Goal: Task Accomplishment & Management: Use online tool/utility

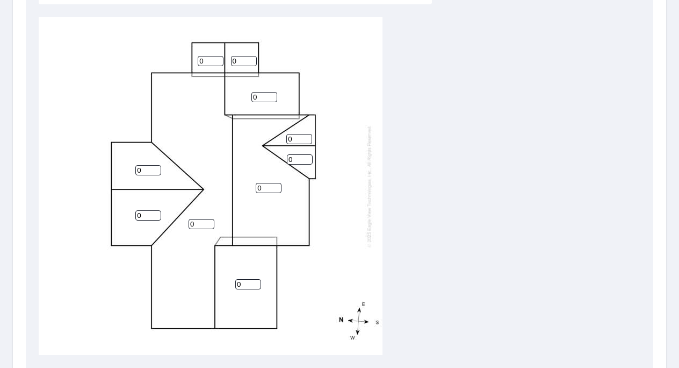
scroll to position [361, 0]
click at [208, 220] on input "1" at bounding box center [202, 223] width 26 height 10
click at [208, 220] on input "2" at bounding box center [202, 223] width 26 height 10
click at [208, 220] on input "3" at bounding box center [202, 223] width 26 height 10
click at [208, 220] on input "4" at bounding box center [202, 223] width 26 height 10
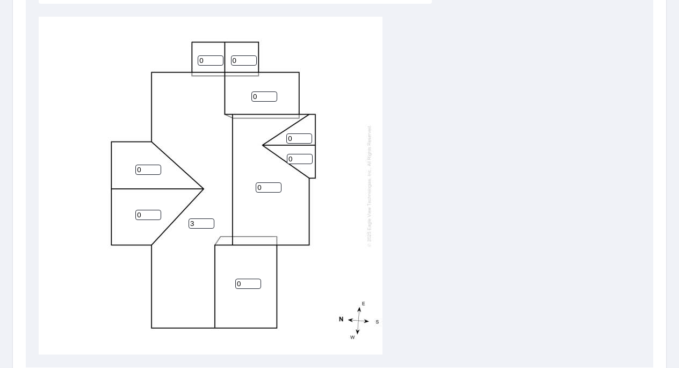
type input "3"
click at [208, 226] on input "3" at bounding box center [202, 223] width 26 height 10
click at [256, 281] on input "1" at bounding box center [248, 283] width 26 height 10
click at [256, 281] on input "2" at bounding box center [248, 283] width 26 height 10
type input "3"
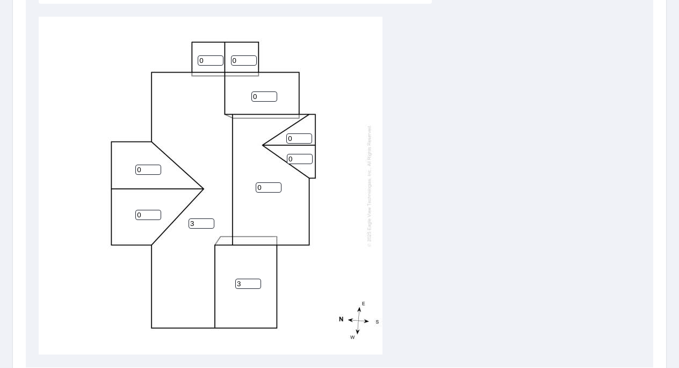
click at [256, 281] on input "3" at bounding box center [248, 283] width 26 height 10
click at [271, 95] on input "1" at bounding box center [264, 96] width 26 height 10
click at [271, 95] on input "2" at bounding box center [264, 96] width 26 height 10
type input "3"
click at [271, 95] on input "3" at bounding box center [264, 96] width 26 height 10
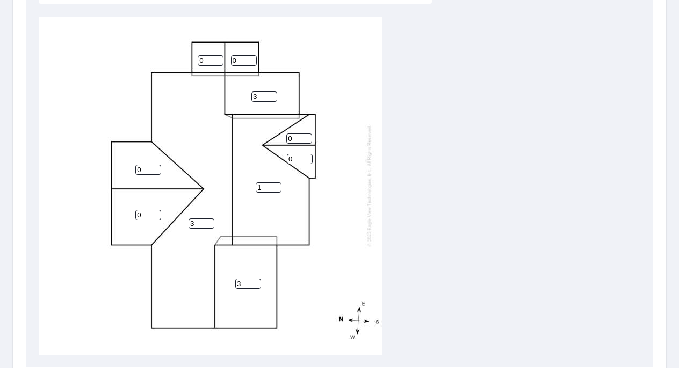
click at [276, 184] on input "1" at bounding box center [269, 187] width 26 height 10
click at [276, 184] on input "2" at bounding box center [269, 187] width 26 height 10
type input "3"
click at [276, 184] on input "3" at bounding box center [269, 187] width 26 height 10
click at [156, 171] on input "0" at bounding box center [148, 169] width 26 height 10
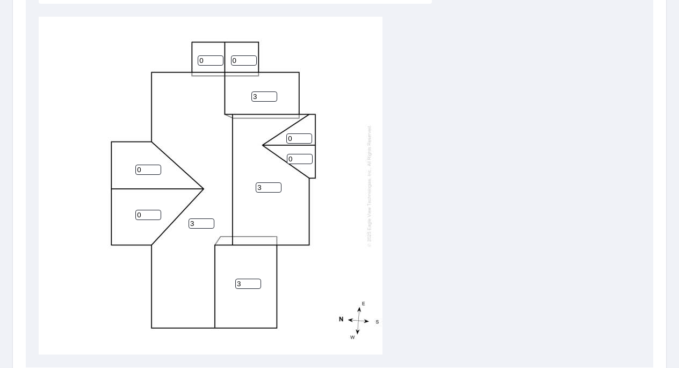
click at [156, 171] on input "0" at bounding box center [148, 169] width 26 height 10
click at [156, 167] on input "1" at bounding box center [148, 169] width 26 height 10
click at [156, 167] on input "2" at bounding box center [148, 169] width 26 height 10
click at [156, 167] on input "3" at bounding box center [148, 169] width 26 height 10
type input "4"
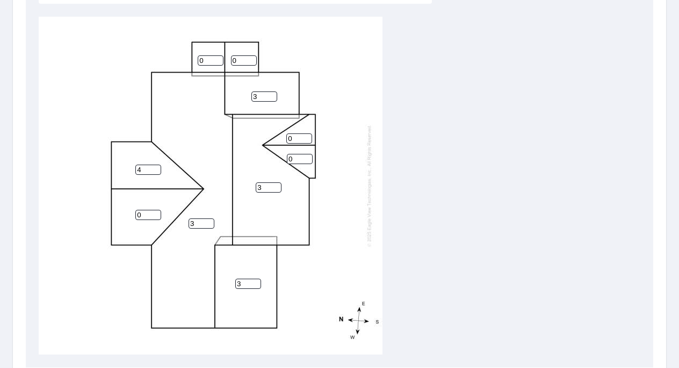
click at [156, 167] on input "4" at bounding box center [148, 169] width 26 height 10
click at [154, 212] on input "1" at bounding box center [148, 215] width 26 height 10
click at [154, 212] on input "2" at bounding box center [148, 215] width 26 height 10
click at [154, 212] on input "3" at bounding box center [148, 215] width 26 height 10
type input "4"
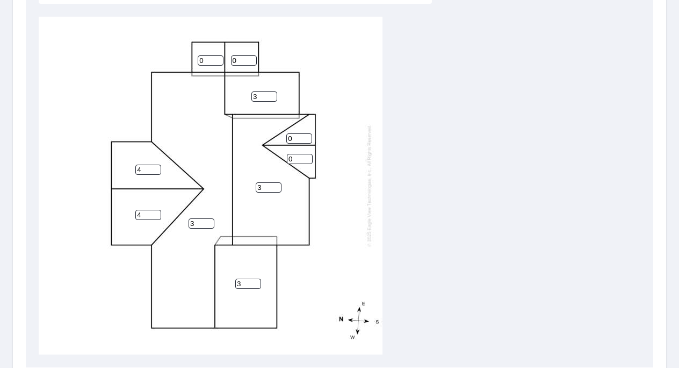
click at [154, 212] on input "4" at bounding box center [148, 215] width 26 height 10
click at [217, 56] on input "1" at bounding box center [211, 60] width 26 height 10
click at [217, 56] on input "2" at bounding box center [211, 60] width 26 height 10
click at [217, 56] on input "3" at bounding box center [211, 60] width 26 height 10
type input "4"
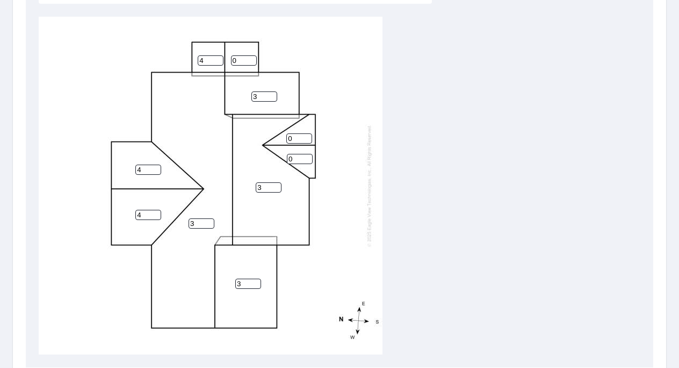
click at [217, 56] on input "4" at bounding box center [211, 60] width 26 height 10
click at [251, 58] on input "1" at bounding box center [244, 60] width 26 height 10
click at [251, 58] on input "2" at bounding box center [244, 60] width 26 height 10
click at [251, 58] on input "3" at bounding box center [244, 60] width 26 height 10
type input "4"
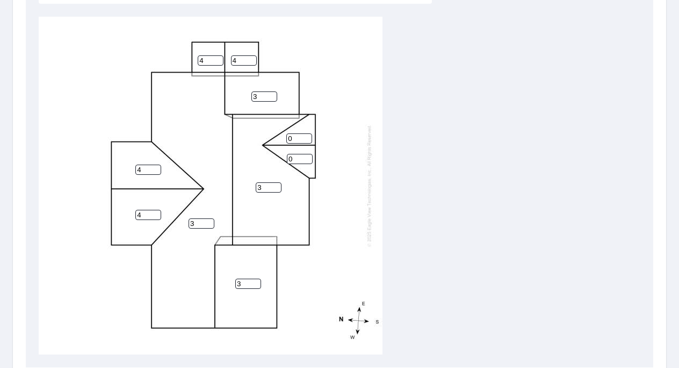
click at [251, 58] on input "4" at bounding box center [244, 60] width 26 height 10
click at [306, 137] on input "1" at bounding box center [299, 138] width 26 height 10
click at [306, 137] on input "2" at bounding box center [299, 138] width 26 height 10
click at [306, 137] on input "3" at bounding box center [299, 138] width 26 height 10
click at [306, 137] on input "4" at bounding box center [299, 138] width 26 height 10
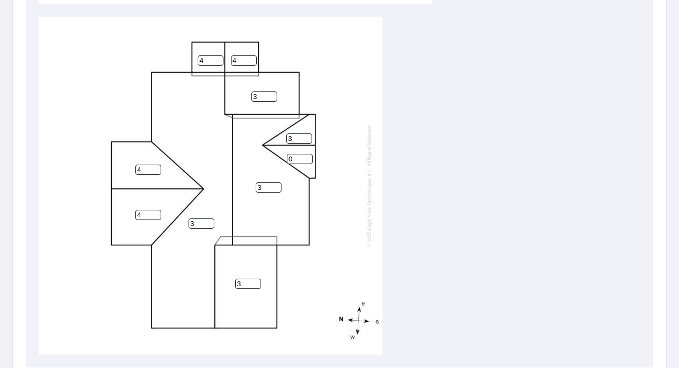
click at [307, 142] on input "3" at bounding box center [299, 138] width 26 height 10
click at [307, 140] on input "2" at bounding box center [299, 138] width 26 height 10
click at [307, 140] on input "1" at bounding box center [299, 138] width 26 height 10
click at [307, 135] on input "2" at bounding box center [299, 138] width 26 height 10
click at [307, 135] on input "3" at bounding box center [299, 138] width 26 height 10
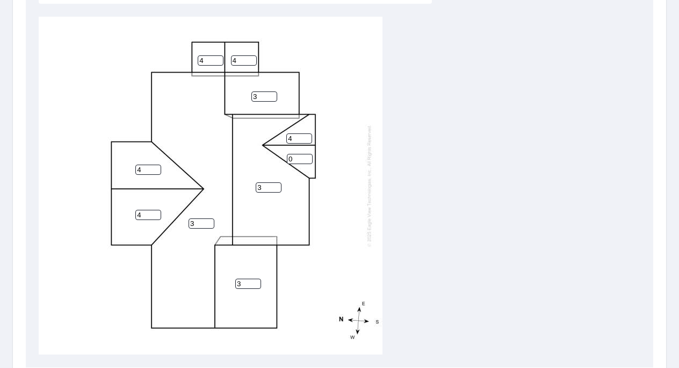
type input "4"
click at [307, 135] on input "4" at bounding box center [299, 138] width 26 height 10
click at [307, 158] on input "1" at bounding box center [300, 159] width 26 height 10
click at [307, 158] on input "2" at bounding box center [300, 159] width 26 height 10
click at [307, 158] on input "3" at bounding box center [300, 159] width 26 height 10
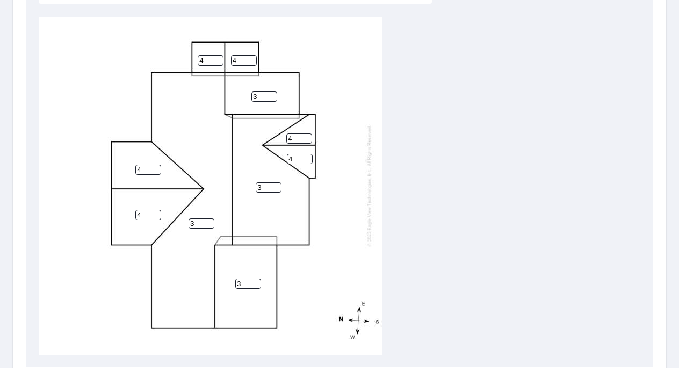
type input "4"
click at [307, 158] on input "4" at bounding box center [300, 159] width 26 height 10
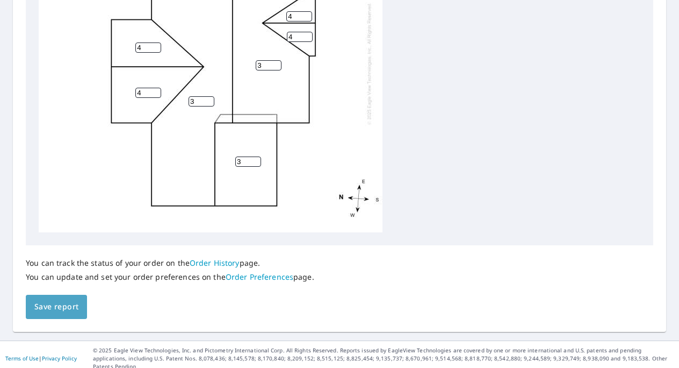
click at [70, 299] on button "Save report" at bounding box center [56, 306] width 61 height 24
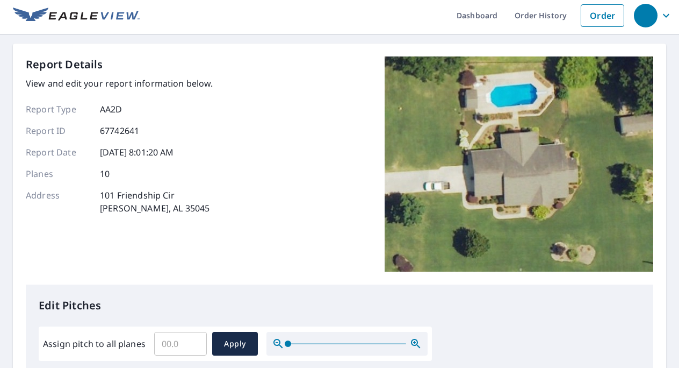
scroll to position [0, 0]
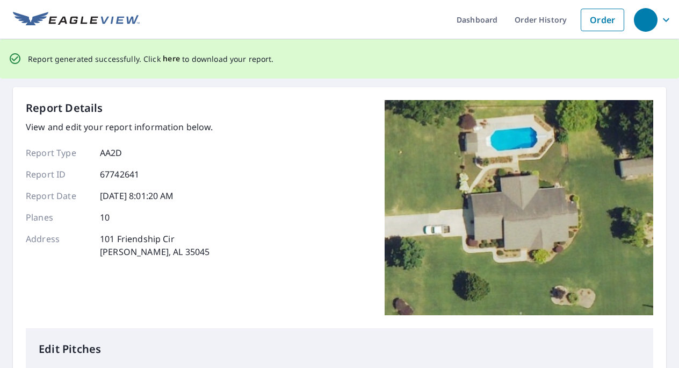
click at [168, 56] on span "here" at bounding box center [172, 58] width 18 height 13
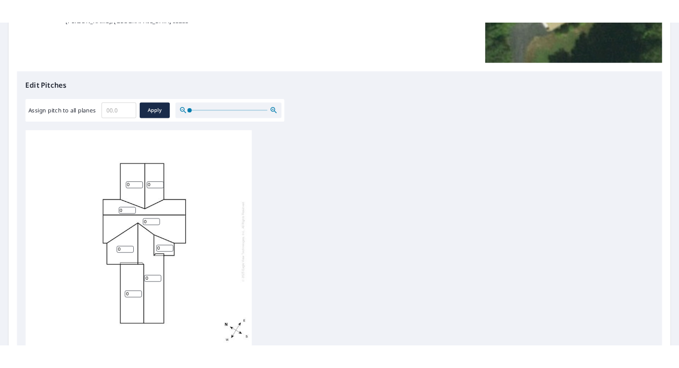
scroll to position [11, 0]
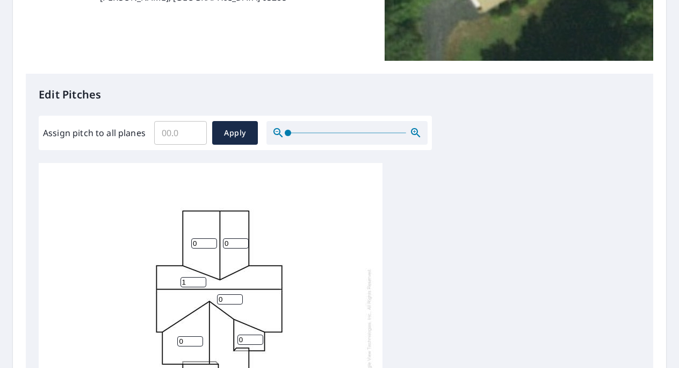
click at [199, 277] on input "1" at bounding box center [194, 282] width 26 height 10
click at [199, 277] on input "2" at bounding box center [194, 282] width 26 height 10
click at [199, 277] on input "3" at bounding box center [194, 282] width 26 height 10
click at [199, 277] on input "4" at bounding box center [194, 282] width 26 height 10
click at [199, 277] on input "5" at bounding box center [194, 282] width 26 height 10
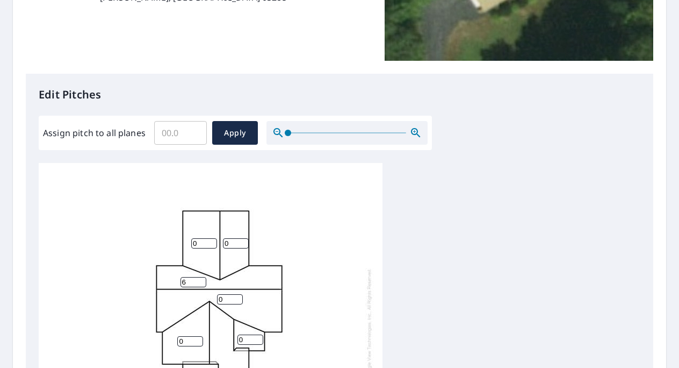
click at [199, 277] on input "6" at bounding box center [194, 282] width 26 height 10
click at [199, 277] on input "7" at bounding box center [194, 282] width 26 height 10
click at [199, 277] on input "8" at bounding box center [194, 282] width 26 height 10
click at [199, 277] on input "9" at bounding box center [194, 282] width 26 height 10
click at [199, 277] on input "10" at bounding box center [194, 282] width 26 height 10
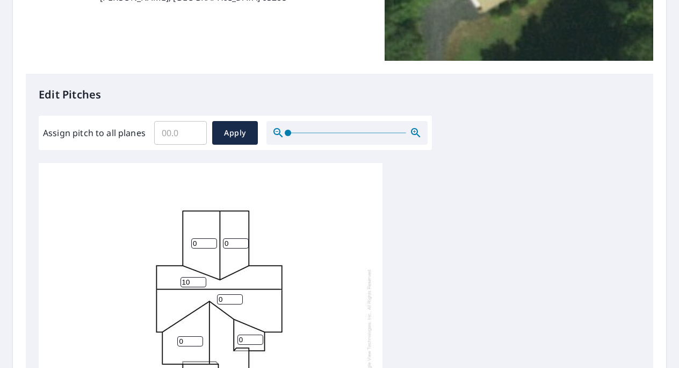
click at [201, 277] on input "10" at bounding box center [194, 282] width 26 height 10
click at [203, 277] on input "11" at bounding box center [194, 282] width 26 height 10
type input "12"
click at [203, 277] on input "12" at bounding box center [194, 282] width 26 height 10
click at [238, 294] on input "1" at bounding box center [230, 299] width 26 height 10
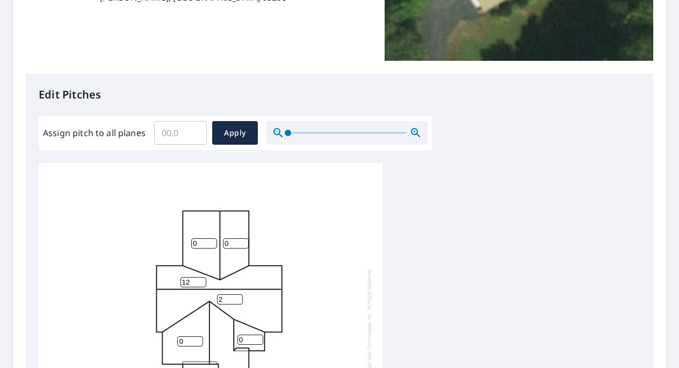
click at [238, 294] on input "2" at bounding box center [230, 299] width 26 height 10
click at [238, 294] on input "3" at bounding box center [230, 299] width 26 height 10
click at [238, 294] on input "4" at bounding box center [230, 299] width 26 height 10
click at [238, 294] on input "5" at bounding box center [230, 299] width 26 height 10
click at [238, 294] on input "6" at bounding box center [230, 299] width 26 height 10
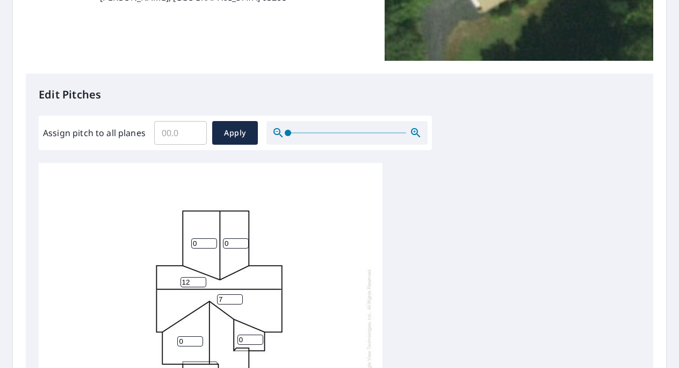
click at [238, 294] on input "7" at bounding box center [230, 299] width 26 height 10
click at [238, 294] on input "8" at bounding box center [230, 299] width 26 height 10
click at [238, 294] on input "10" at bounding box center [230, 299] width 26 height 10
click at [238, 294] on input "11" at bounding box center [230, 299] width 26 height 10
type input "12"
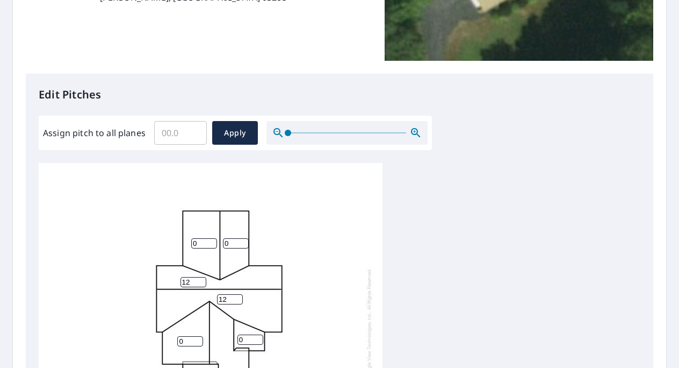
click at [238, 294] on input "12" at bounding box center [230, 299] width 26 height 10
click at [258, 334] on input "1" at bounding box center [251, 339] width 26 height 10
click at [258, 334] on input "2" at bounding box center [251, 339] width 26 height 10
click at [258, 334] on input "3" at bounding box center [251, 339] width 26 height 10
type input "4"
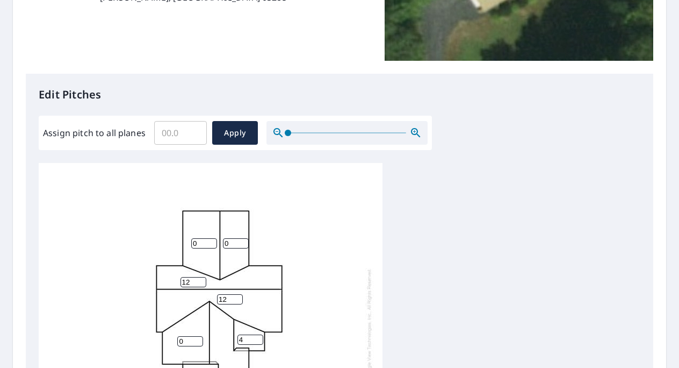
click at [258, 334] on input "4" at bounding box center [251, 339] width 26 height 10
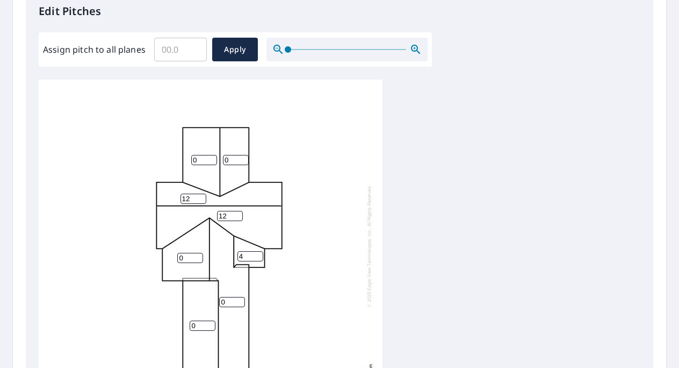
scroll to position [322, 0]
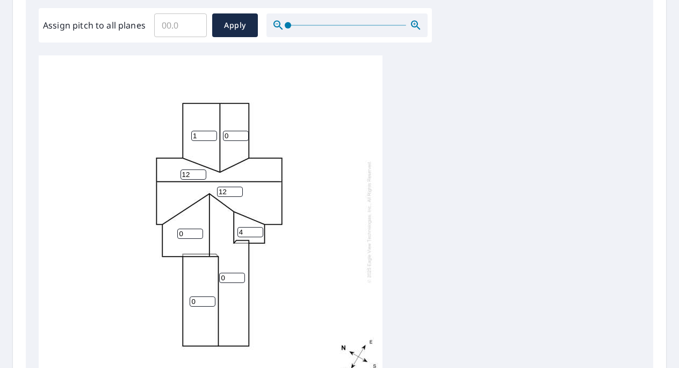
click at [208, 131] on input "1" at bounding box center [204, 136] width 26 height 10
click at [208, 131] on input "2" at bounding box center [204, 136] width 26 height 10
click at [208, 131] on input "3" at bounding box center [204, 136] width 26 height 10
click at [208, 131] on input "4" at bounding box center [204, 136] width 26 height 10
click at [208, 131] on input "5" at bounding box center [204, 136] width 26 height 10
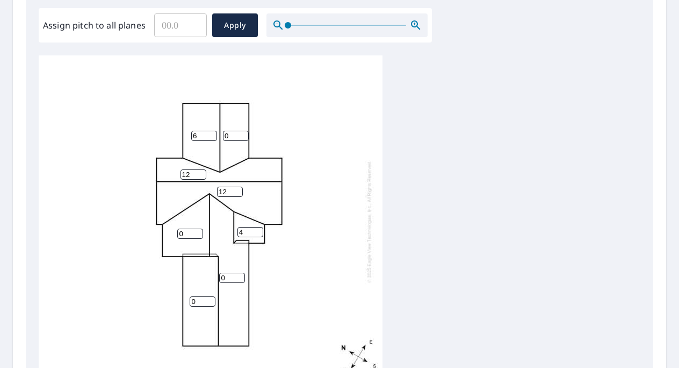
click at [208, 131] on input "6" at bounding box center [204, 136] width 26 height 10
click at [208, 131] on input "7" at bounding box center [204, 136] width 26 height 10
type input "8"
click at [208, 131] on input "8" at bounding box center [204, 136] width 26 height 10
click at [242, 131] on input "1" at bounding box center [236, 136] width 26 height 10
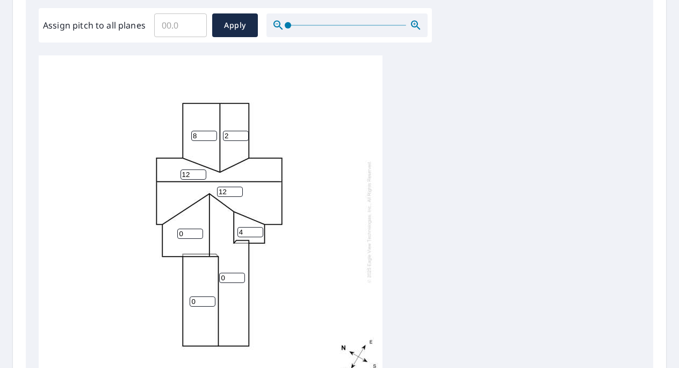
click at [242, 131] on input "2" at bounding box center [236, 136] width 26 height 10
click at [242, 131] on input "3" at bounding box center [236, 136] width 26 height 10
click at [242, 131] on input "4" at bounding box center [236, 136] width 26 height 10
click at [242, 131] on input "5" at bounding box center [236, 136] width 26 height 10
click at [242, 131] on input "6" at bounding box center [236, 136] width 26 height 10
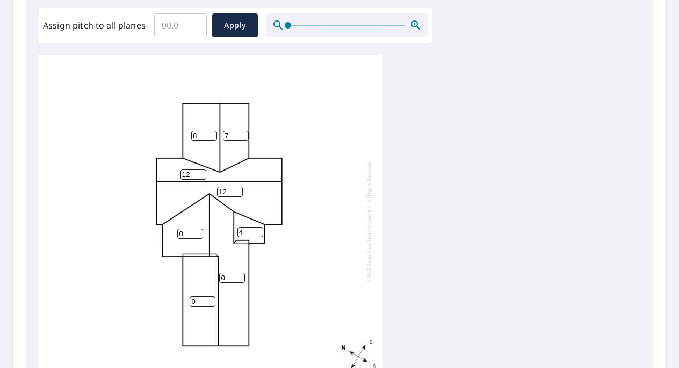
click at [242, 131] on input "7" at bounding box center [236, 136] width 26 height 10
type input "8"
click at [242, 131] on input "8" at bounding box center [236, 136] width 26 height 10
click at [198, 228] on input "1" at bounding box center [190, 233] width 26 height 10
click at [198, 228] on input "2" at bounding box center [190, 233] width 26 height 10
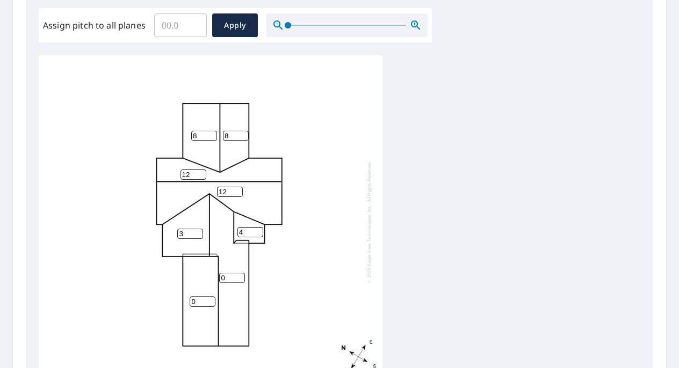
click at [198, 228] on input "3" at bounding box center [190, 233] width 26 height 10
click at [198, 228] on input "4" at bounding box center [190, 233] width 26 height 10
click at [198, 228] on input "5" at bounding box center [190, 233] width 26 height 10
click at [198, 228] on input "6" at bounding box center [190, 233] width 26 height 10
click at [198, 228] on input "7" at bounding box center [190, 233] width 26 height 10
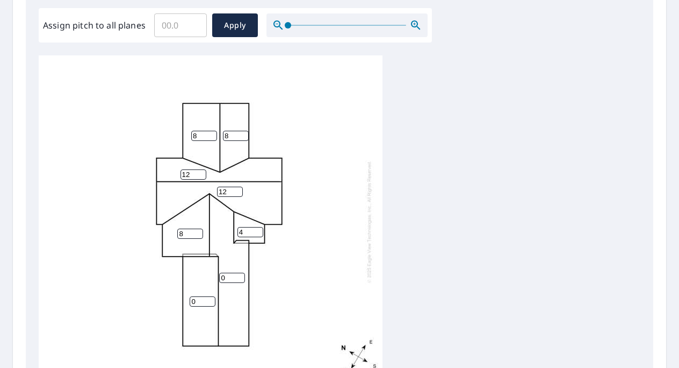
type input "8"
click at [196, 228] on input "8" at bounding box center [190, 233] width 26 height 10
click at [242, 272] on input "1" at bounding box center [232, 277] width 26 height 10
click at [241, 272] on input "2" at bounding box center [232, 277] width 26 height 10
click at [241, 272] on input "3" at bounding box center [232, 277] width 26 height 10
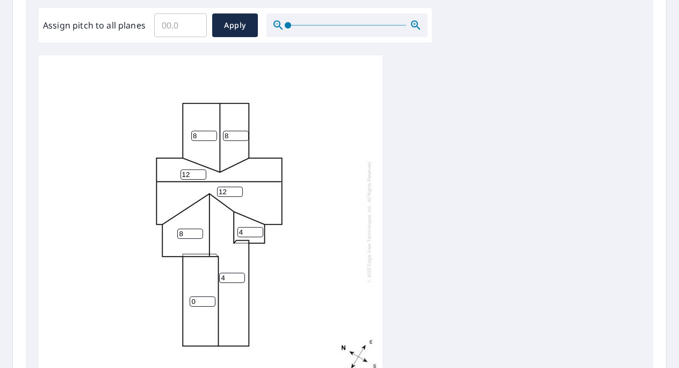
click at [241, 272] on input "4" at bounding box center [232, 277] width 26 height 10
click at [241, 272] on input "5" at bounding box center [232, 277] width 26 height 10
click at [241, 272] on input "6" at bounding box center [232, 277] width 26 height 10
click at [241, 272] on input "7" at bounding box center [232, 277] width 26 height 10
type input "8"
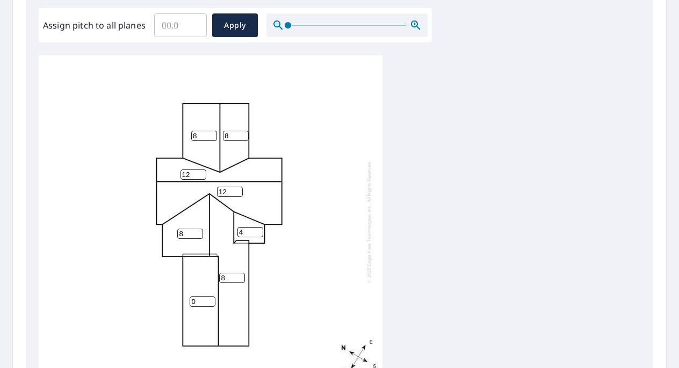
click at [241, 272] on input "8" at bounding box center [232, 277] width 26 height 10
click at [210, 296] on input "1" at bounding box center [203, 301] width 26 height 10
click at [210, 296] on input "2" at bounding box center [203, 301] width 26 height 10
click at [210, 296] on input "3" at bounding box center [203, 301] width 26 height 10
click at [210, 296] on input "4" at bounding box center [203, 301] width 26 height 10
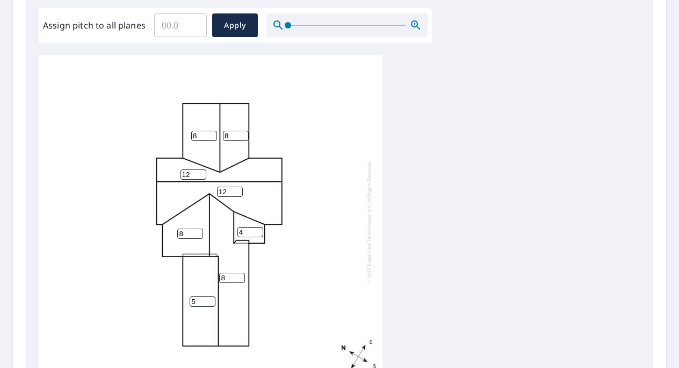
click at [210, 296] on input "5" at bounding box center [203, 301] width 26 height 10
click at [210, 296] on input "6" at bounding box center [203, 301] width 26 height 10
click at [210, 296] on input "7" at bounding box center [203, 301] width 26 height 10
type input "8"
click at [210, 296] on input "8" at bounding box center [203, 301] width 26 height 10
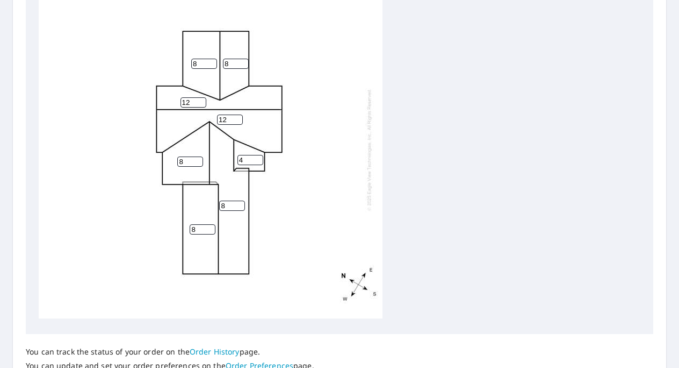
scroll to position [483, 0]
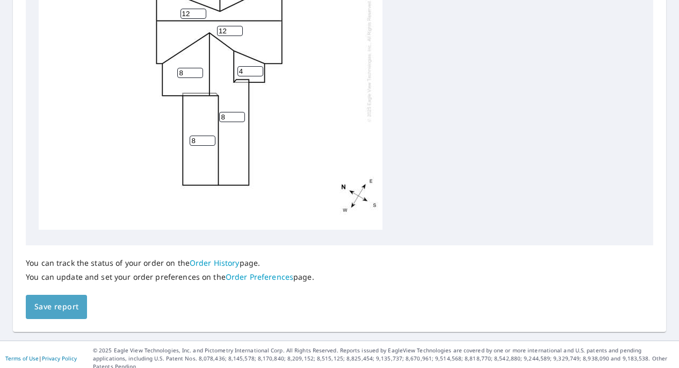
click at [47, 307] on span "Save report" at bounding box center [56, 306] width 44 height 13
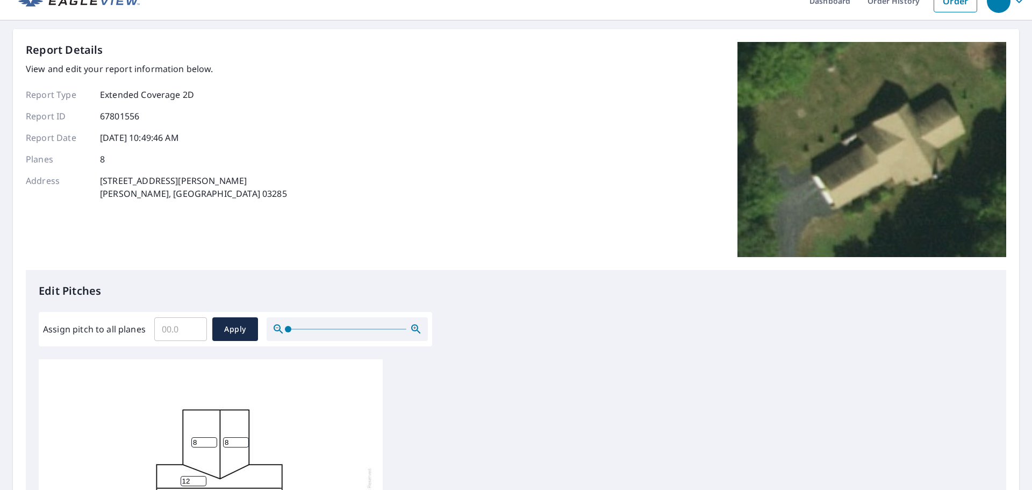
scroll to position [0, 0]
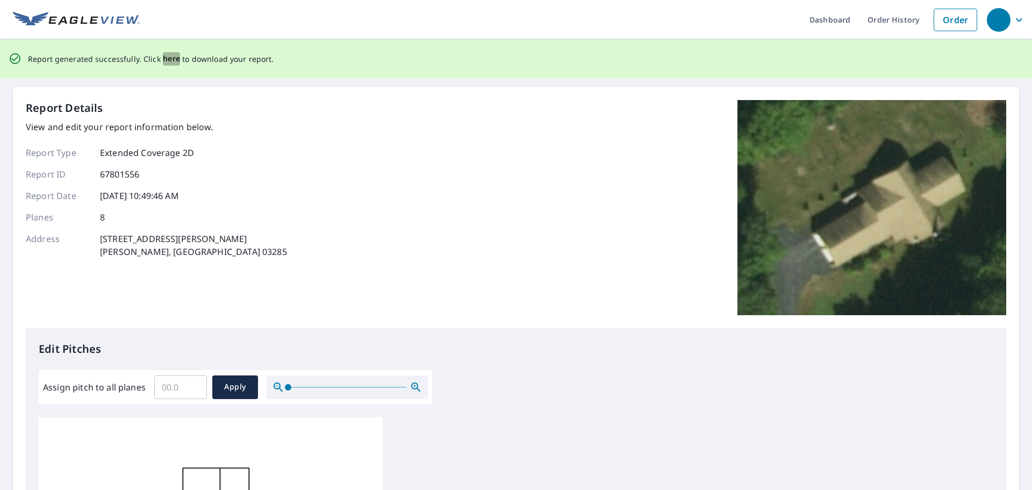
click at [169, 54] on span "here" at bounding box center [172, 58] width 18 height 13
